Goal: Navigation & Orientation: Locate item on page

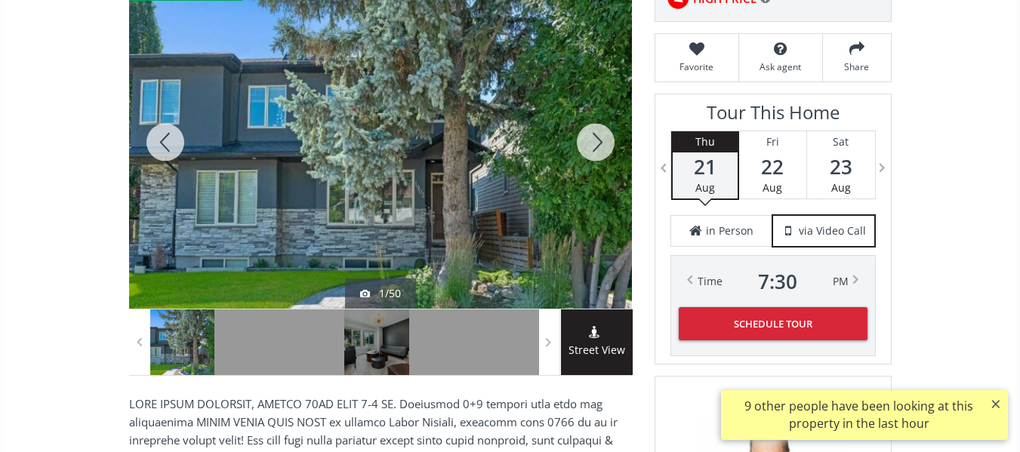
scroll to position [280, 0]
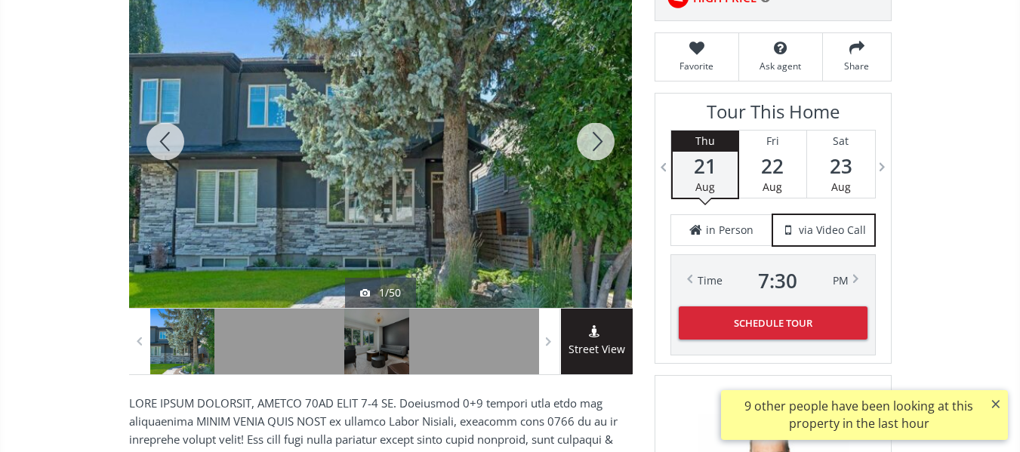
click at [597, 138] on div at bounding box center [596, 141] width 73 height 333
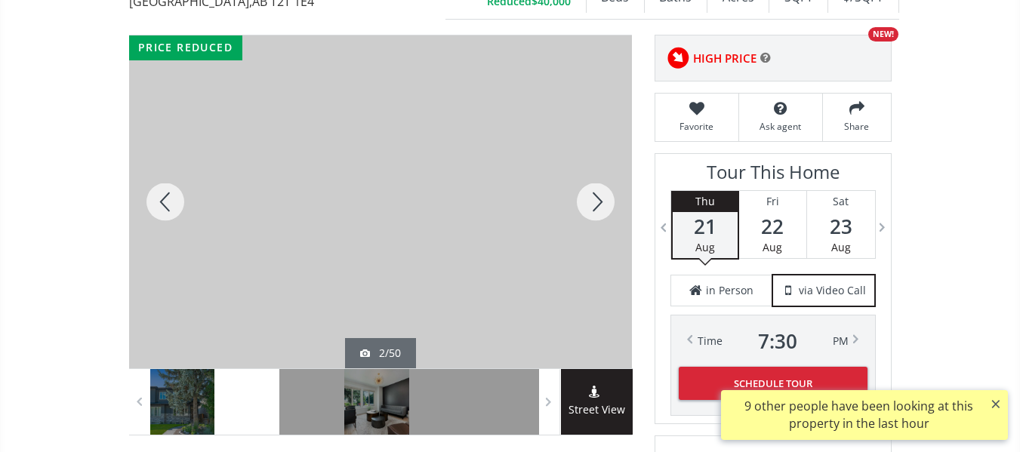
scroll to position [216, 0]
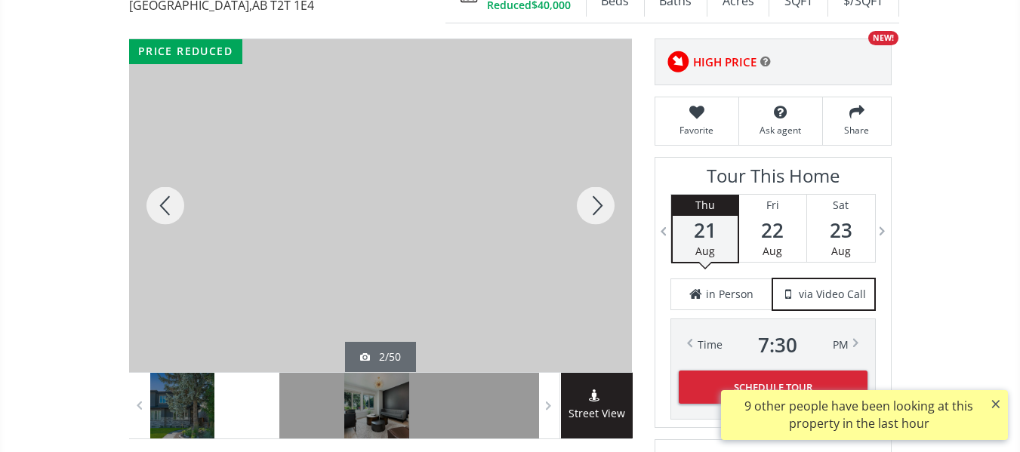
click at [591, 207] on div at bounding box center [596, 205] width 73 height 333
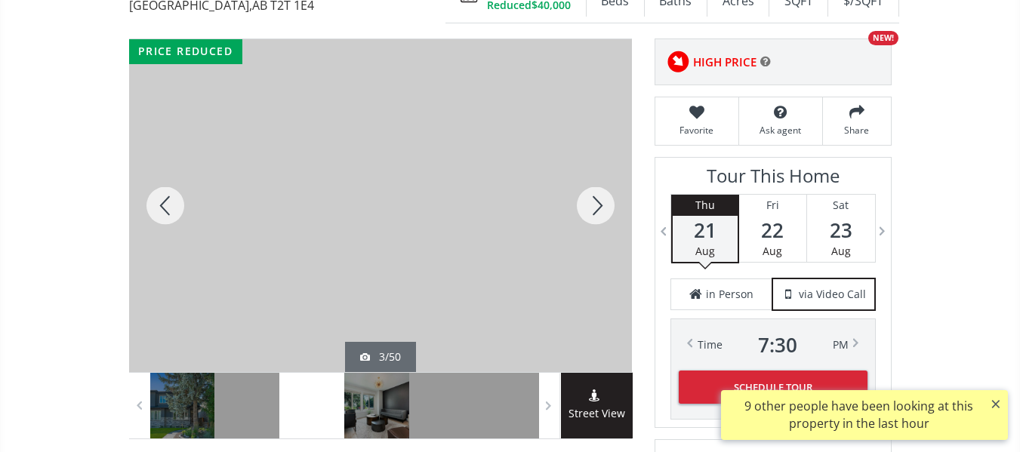
click at [591, 207] on div at bounding box center [596, 205] width 73 height 333
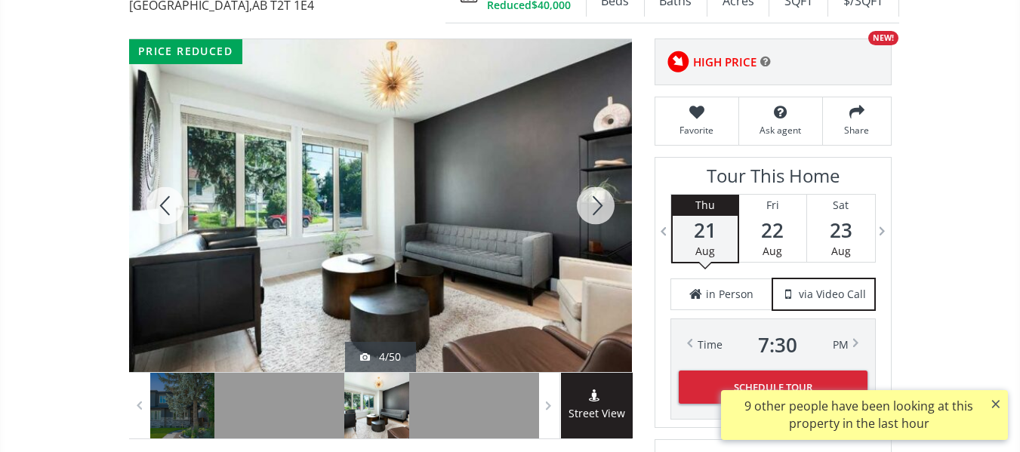
click at [591, 207] on div at bounding box center [596, 205] width 73 height 333
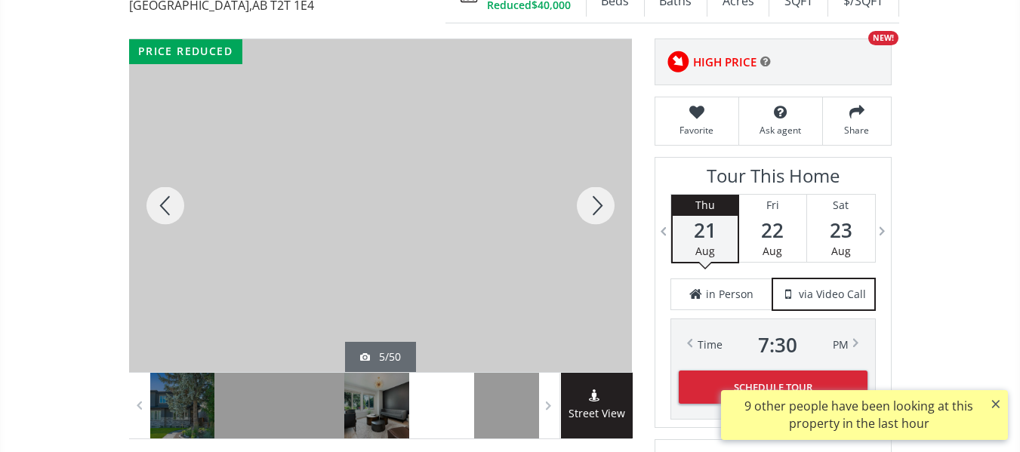
click at [591, 207] on div at bounding box center [596, 205] width 73 height 333
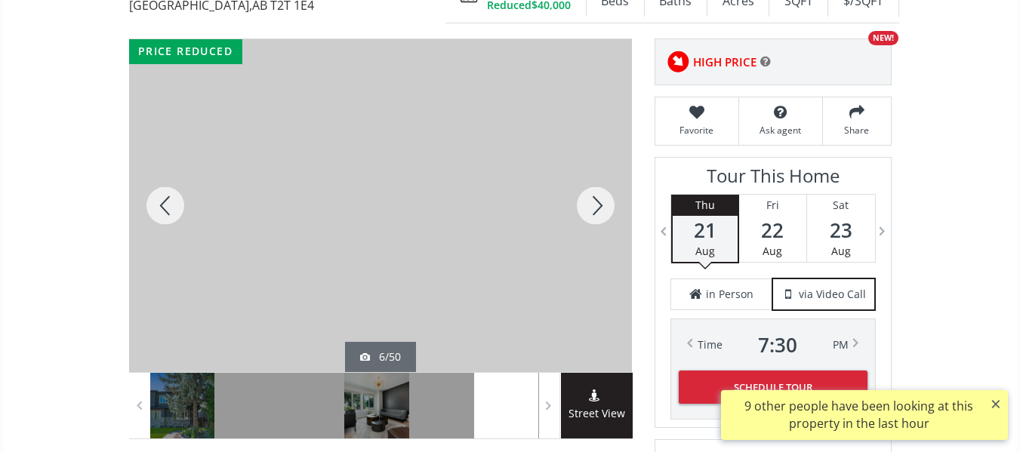
click at [591, 207] on div at bounding box center [596, 205] width 73 height 333
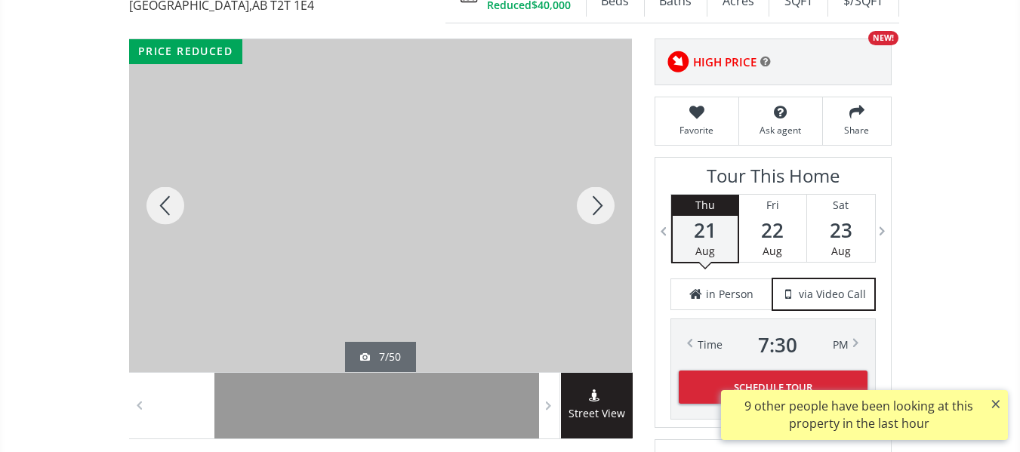
click at [591, 207] on div at bounding box center [596, 205] width 73 height 333
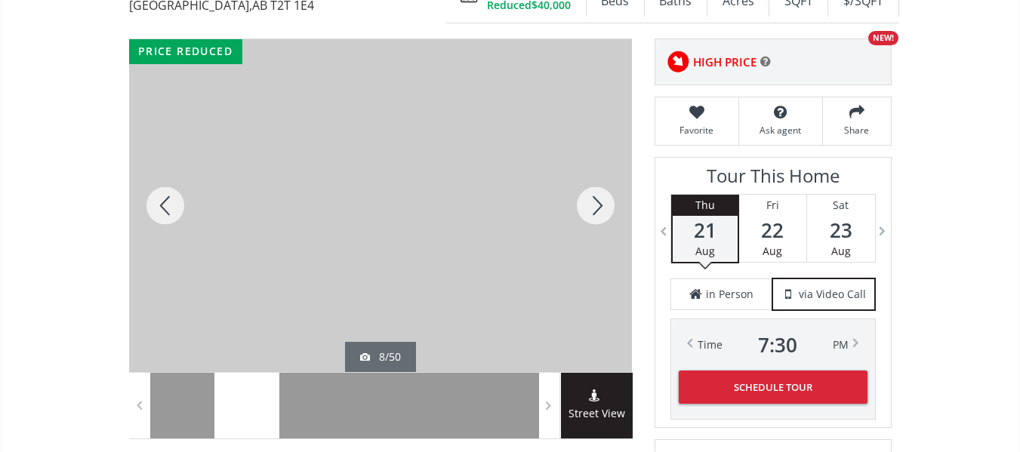
click at [591, 207] on div at bounding box center [596, 205] width 73 height 333
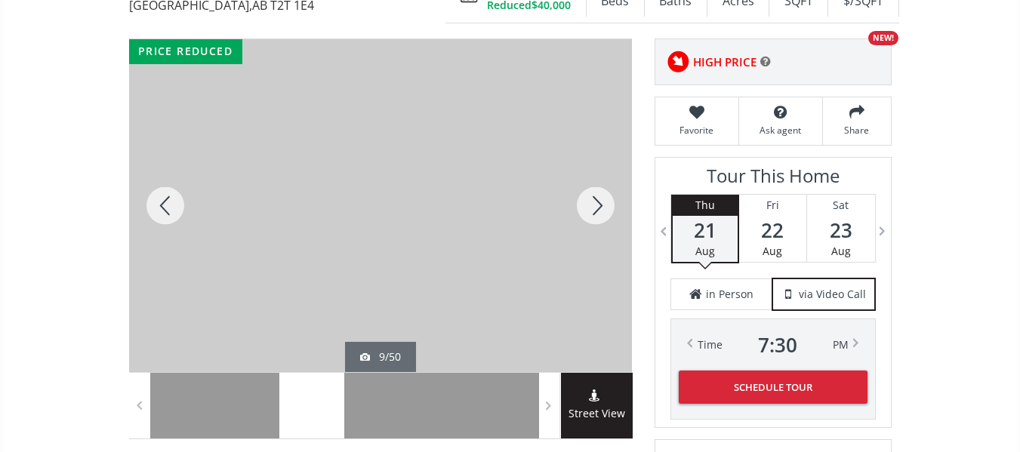
click at [591, 207] on div at bounding box center [596, 205] width 73 height 333
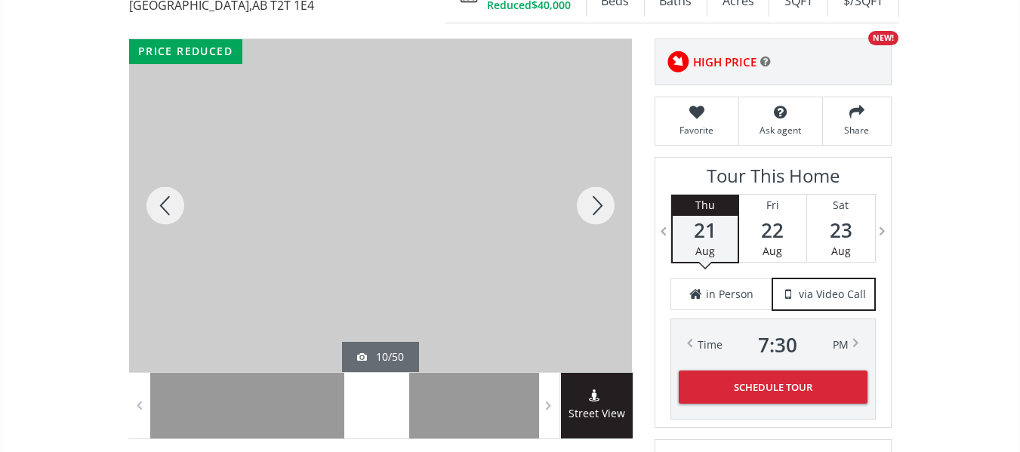
click at [591, 207] on div at bounding box center [596, 205] width 73 height 333
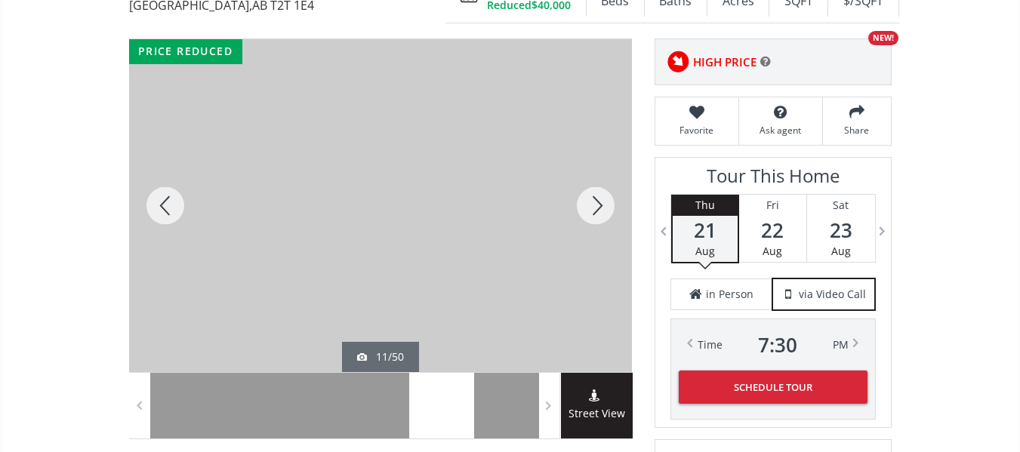
click at [591, 207] on div at bounding box center [596, 205] width 73 height 333
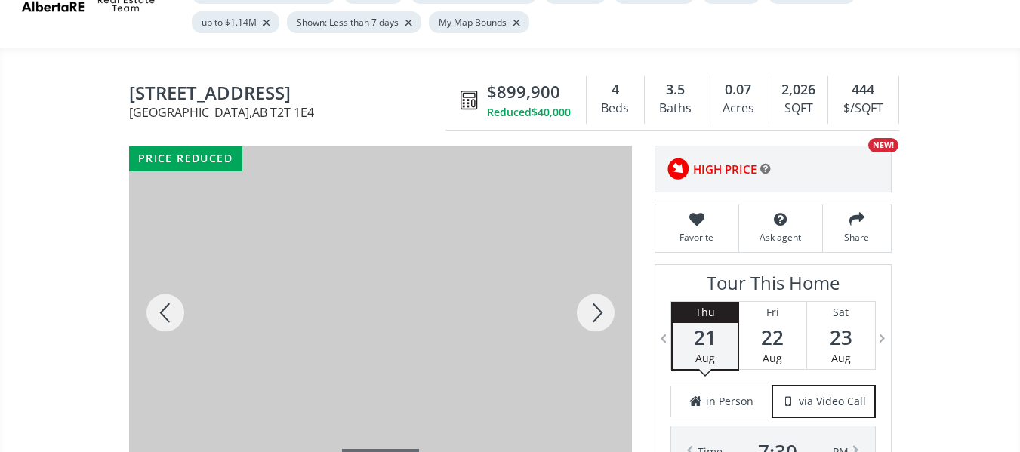
scroll to position [0, 0]
